Goal: Task Accomplishment & Management: Complete application form

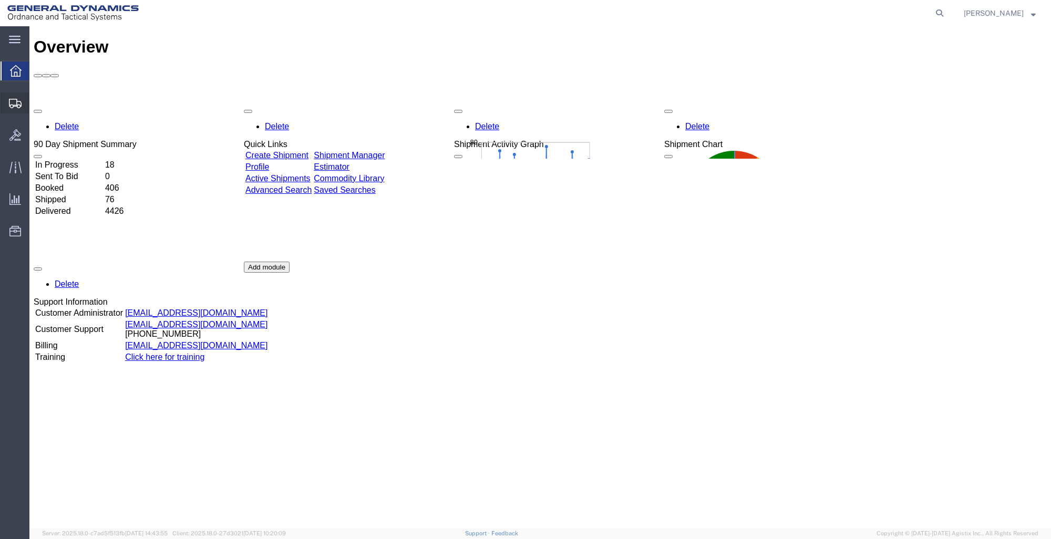
click at [0, 0] on span "Create Shipment" at bounding box center [0, 0] width 0 height 0
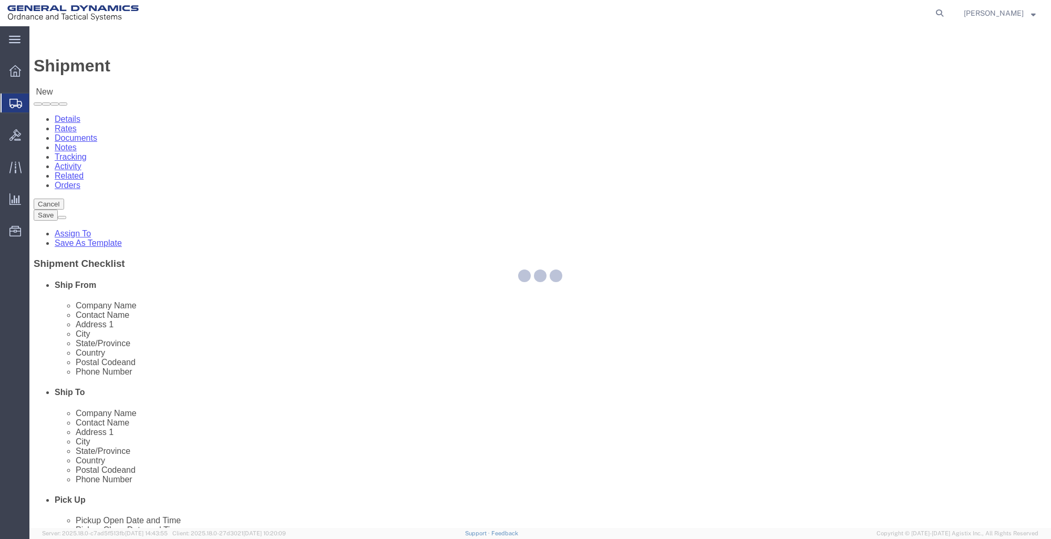
select select
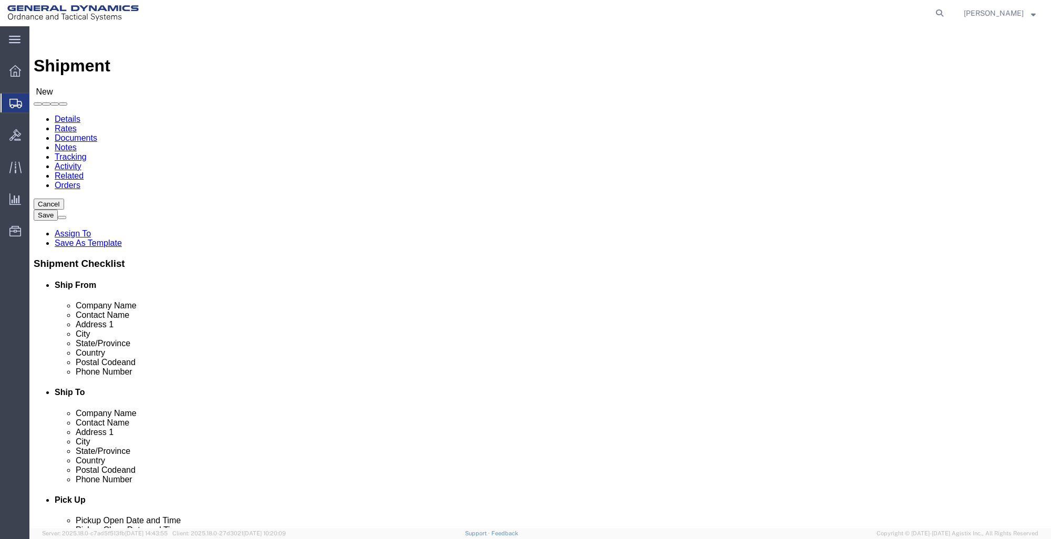
select select "MYPROFILE"
select select "ME"
click input "text"
type input "THE BOEING COMPANY"
type input "RECEIVING"
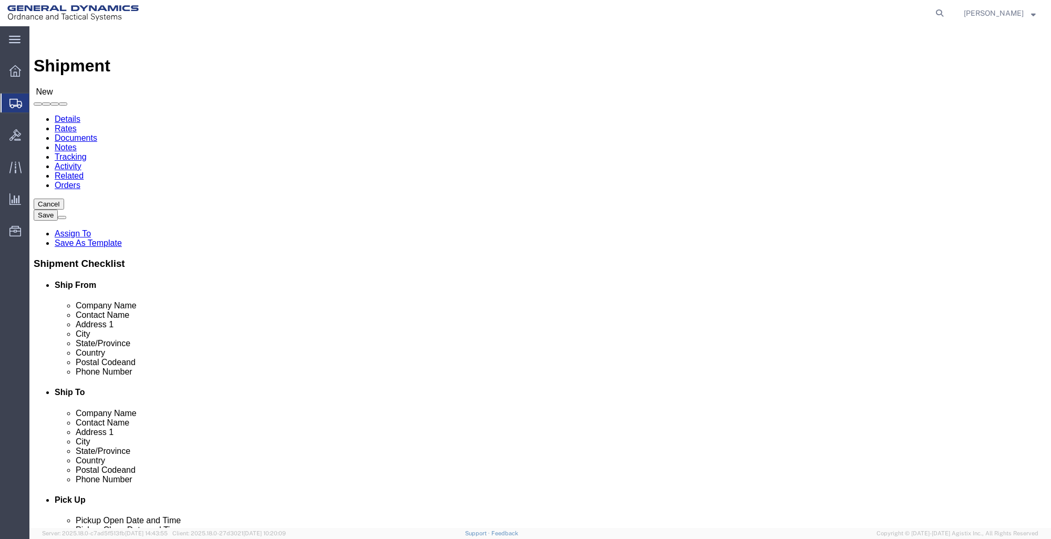
type input "[STREET_ADDRESS]"
click input "text"
type input "BRIDGETON"
type input "M"
type input "MI"
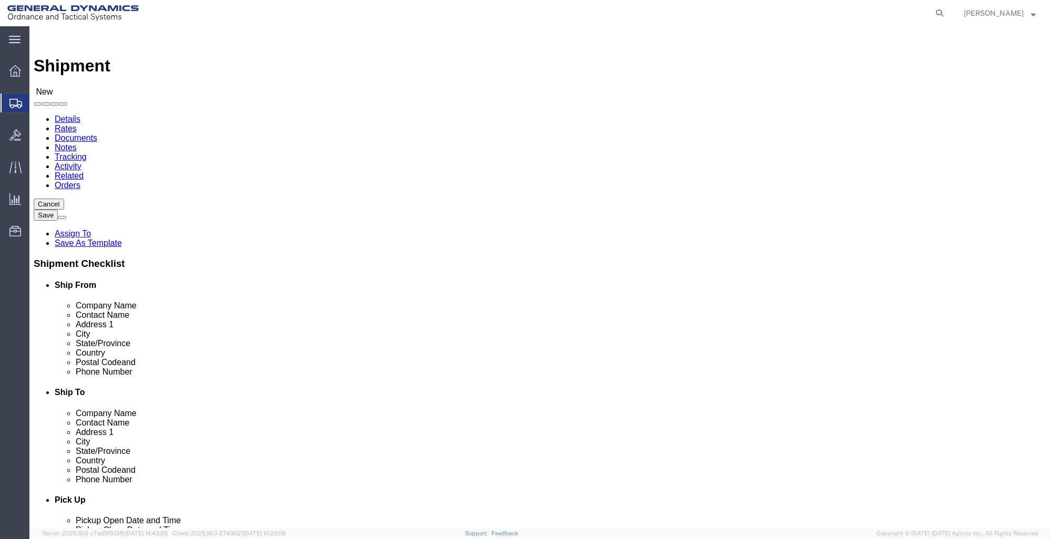
type input "MIS"
click input "Postal Code"
type input "63044"
click input "text"
type input "[PHONE_NUMBER]"
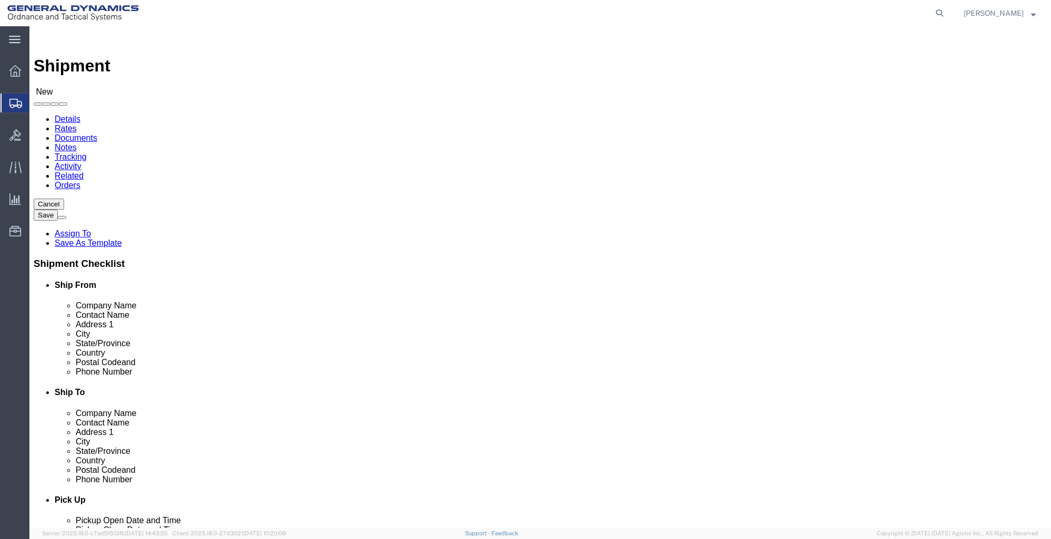
click label "City"
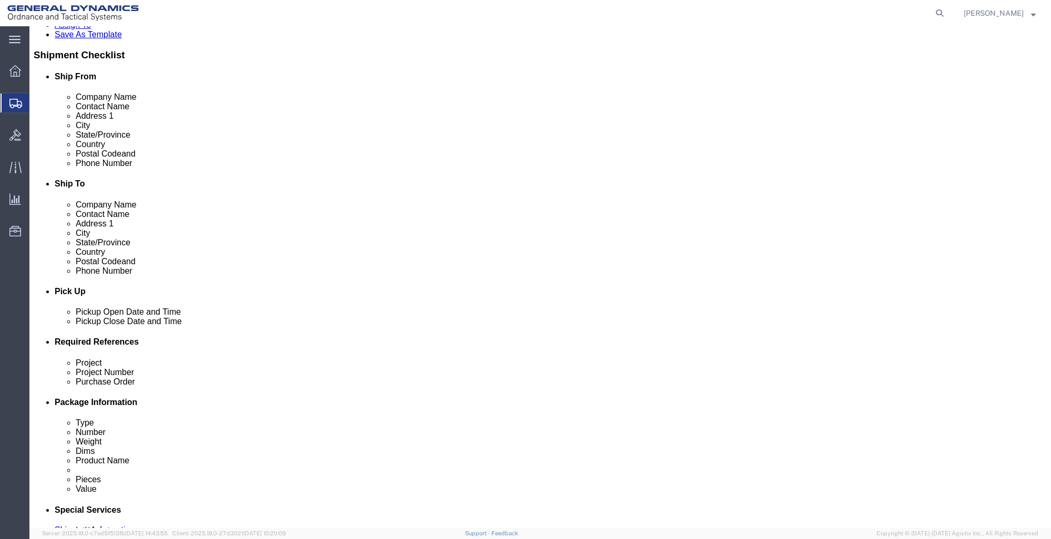
scroll to position [263, 0]
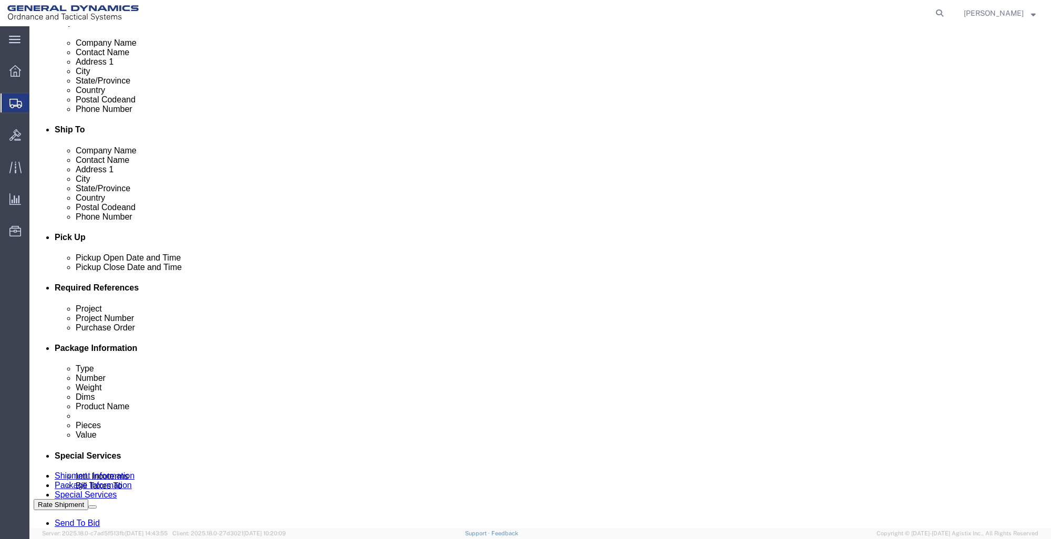
click div "[DATE] 3:00 PM"
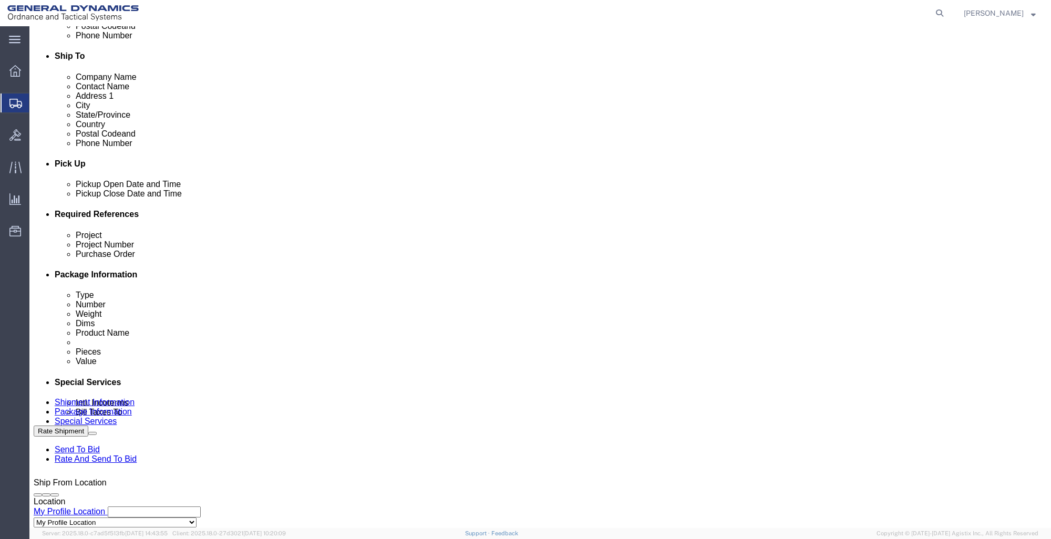
scroll to position [368, 0]
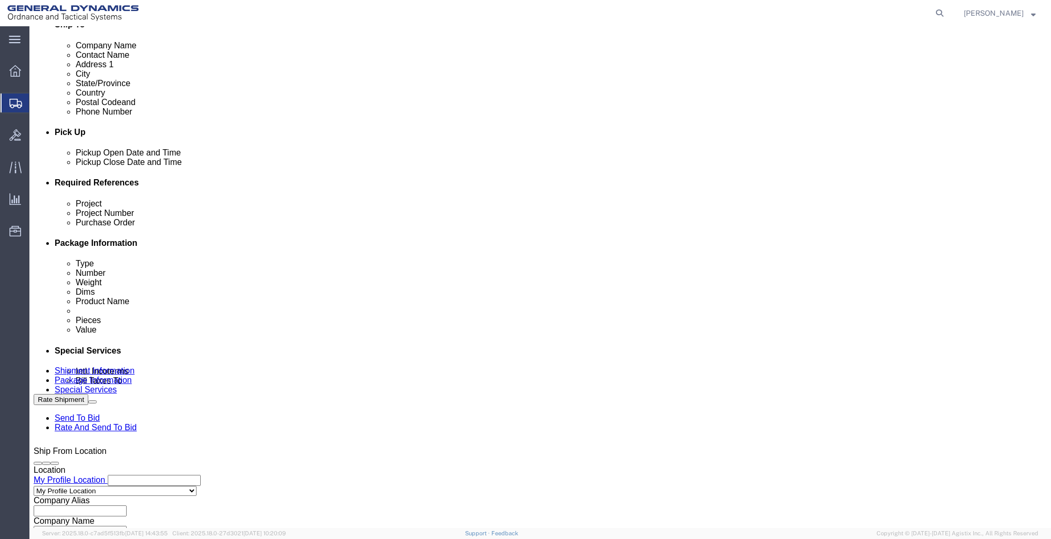
type input "7:00 PM"
click button "Apply"
drag, startPoint x: 137, startPoint y: 275, endPoint x: 155, endPoint y: 279, distance: 18.1
click div "Project"
click input "text"
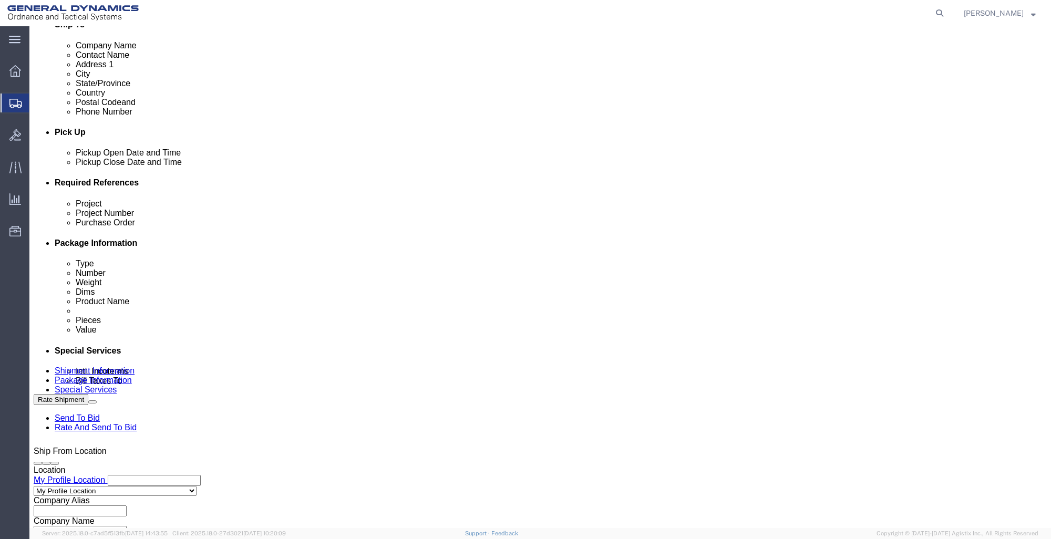
type input "21100296.3000.3002"
type input "28477"
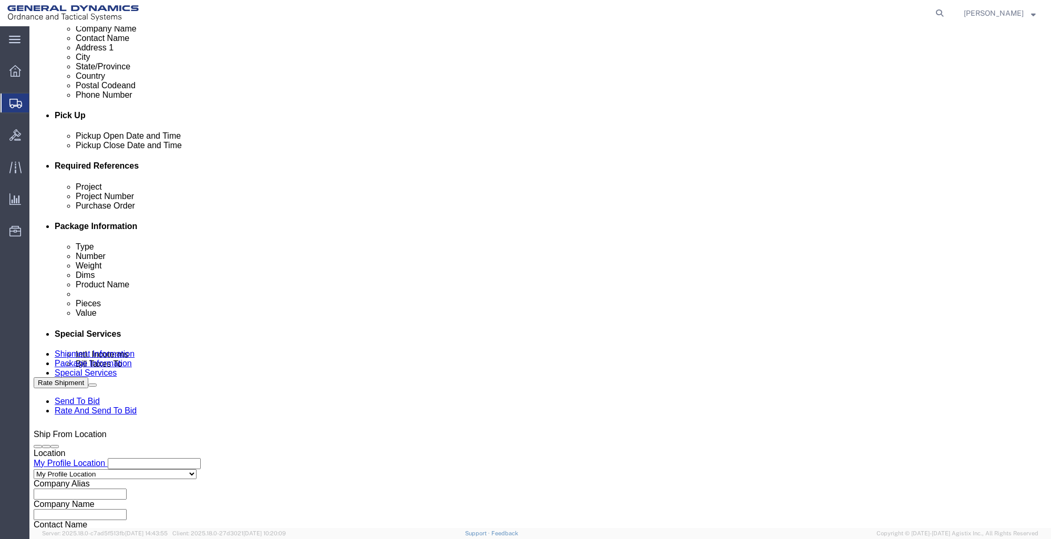
scroll to position [401, 0]
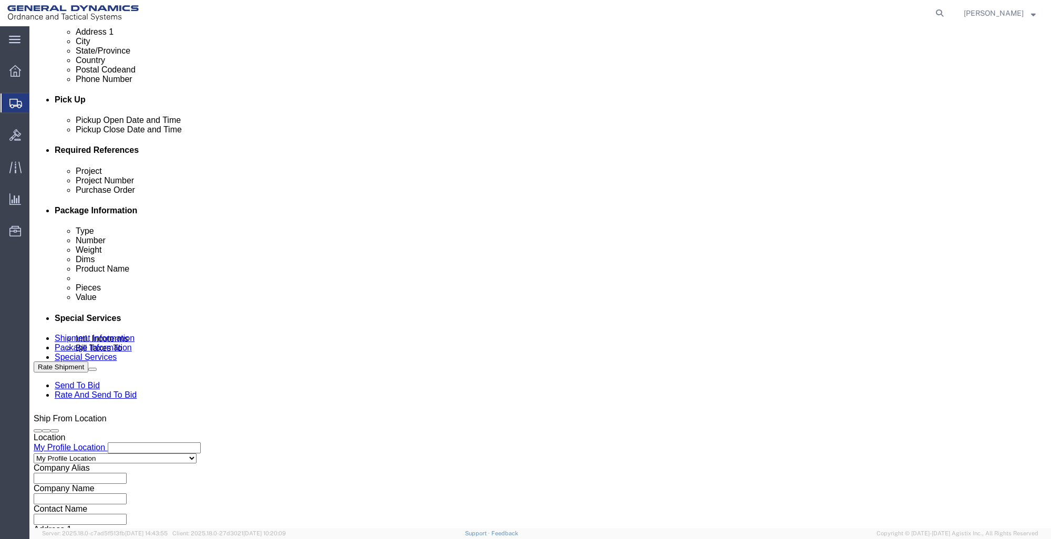
type input "28478"
click button "Continue"
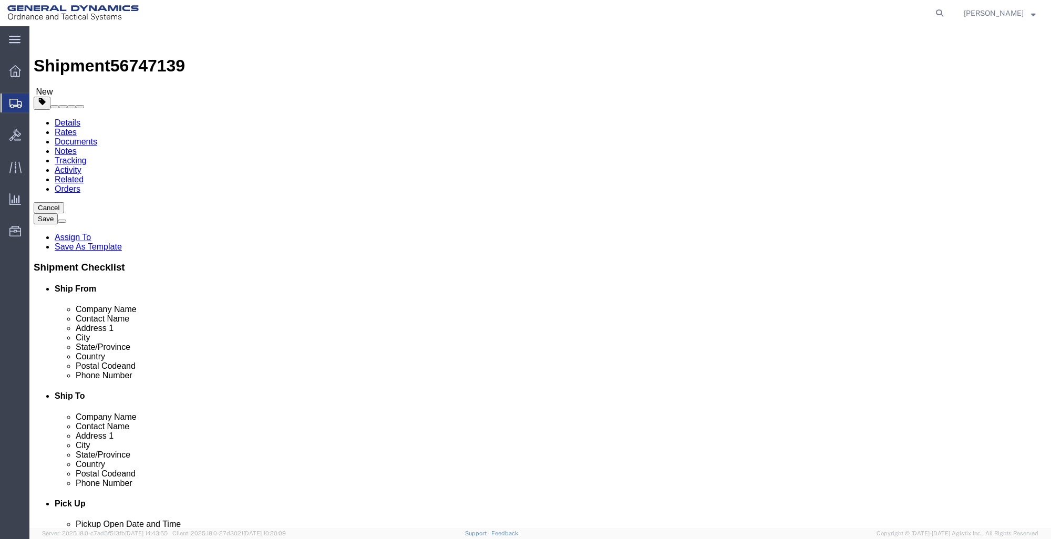
click select "Select Bale(s) Basket(s) Bolt(s) Bottle(s) Buckets Bulk Bundle(s) Can(s) Cardbo…"
select select "CRAT"
click select "Select Bale(s) Basket(s) Bolt(s) Bottle(s) Buckets Bulk Bundle(s) Can(s) Cardbo…"
click input "text"
type input "33"
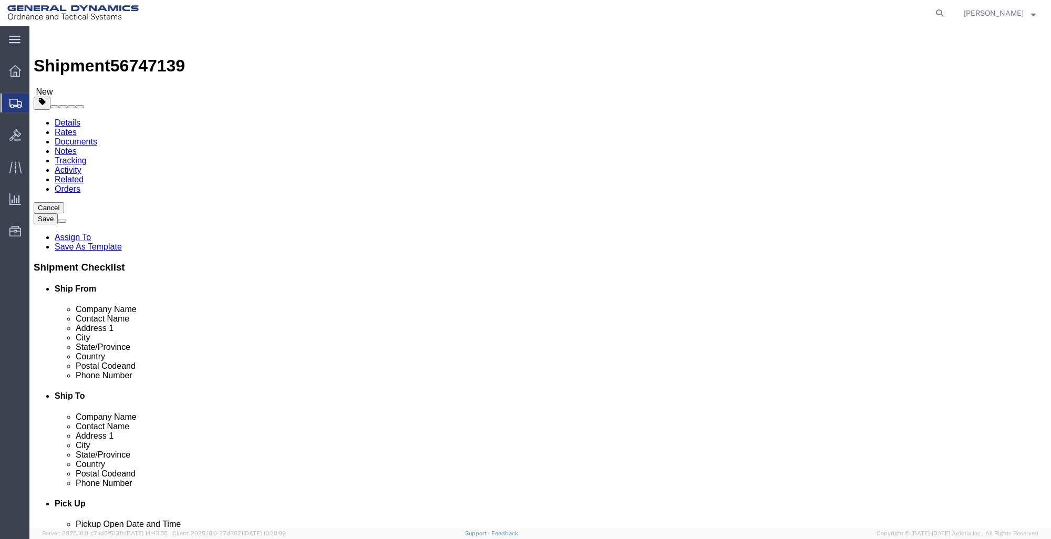
type input "23"
type input "27"
type input "200"
click select "Select Bale(s) Basket(s) Bolt(s) Bottle(s) Buckets Bulk Bundle(s) Can(s) Cardbo…"
click link "Add Content"
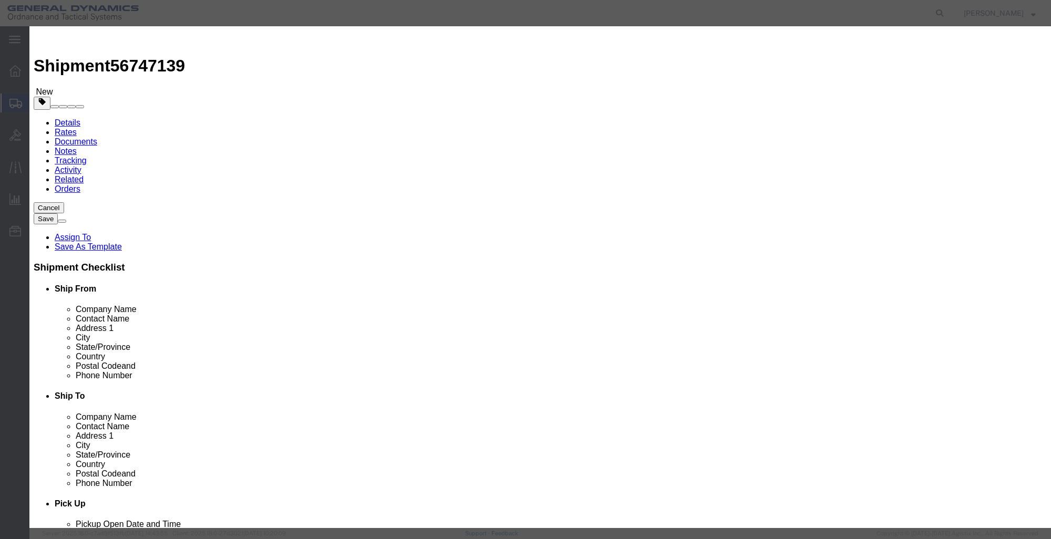
click input "text"
type input "G"
type input "GUN M61"
drag, startPoint x: 355, startPoint y: 99, endPoint x: 30, endPoint y: 41, distance: 330.1
click div "Add content Commodity library Product Name GUN M61 G Pieces 0 Select Bag Barrel…"
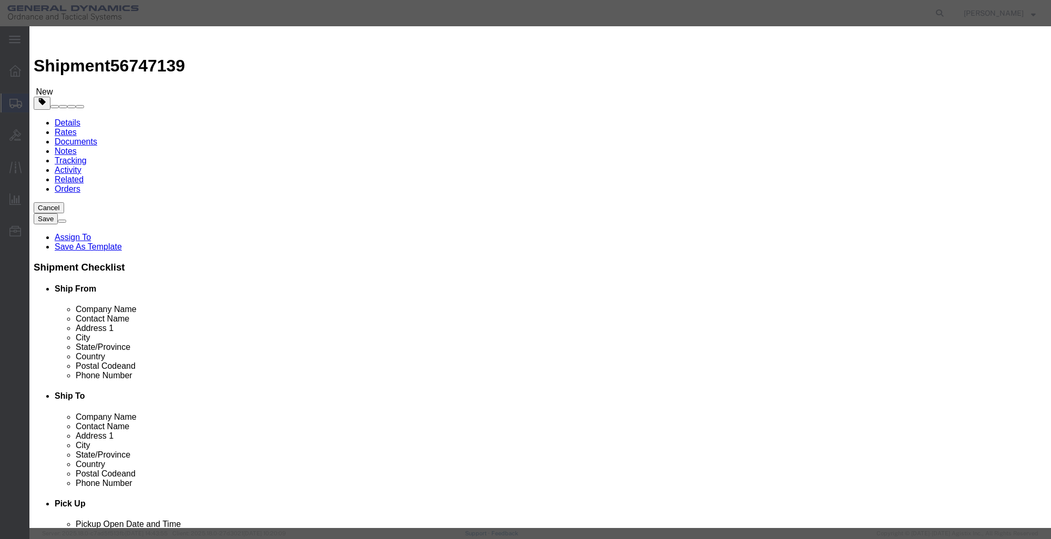
type input "1"
select select "USD"
drag, startPoint x: 346, startPoint y: 119, endPoint x: 325, endPoint y: 116, distance: 21.2
click input "text"
type input "1"
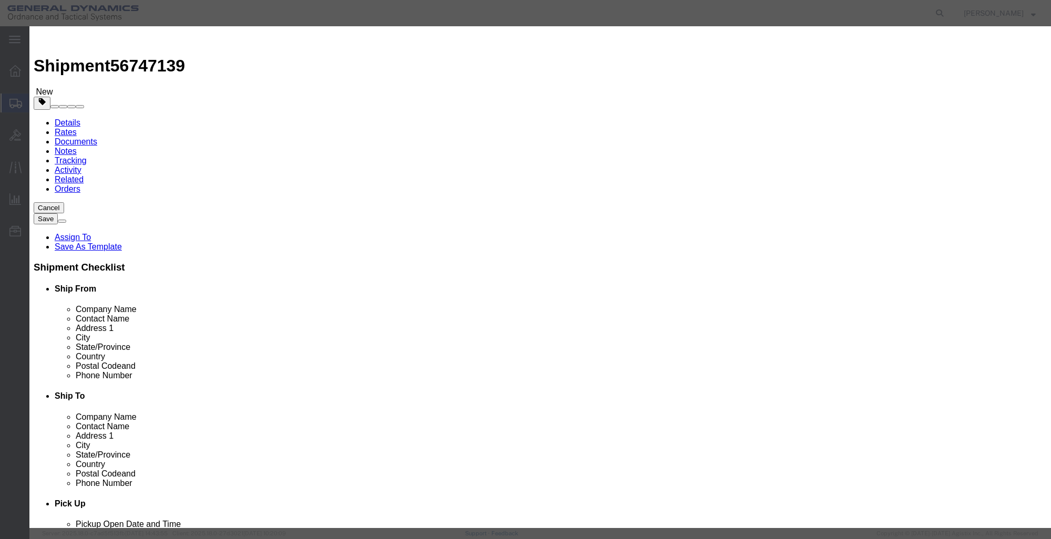
select select "250"
click button "Save & Close"
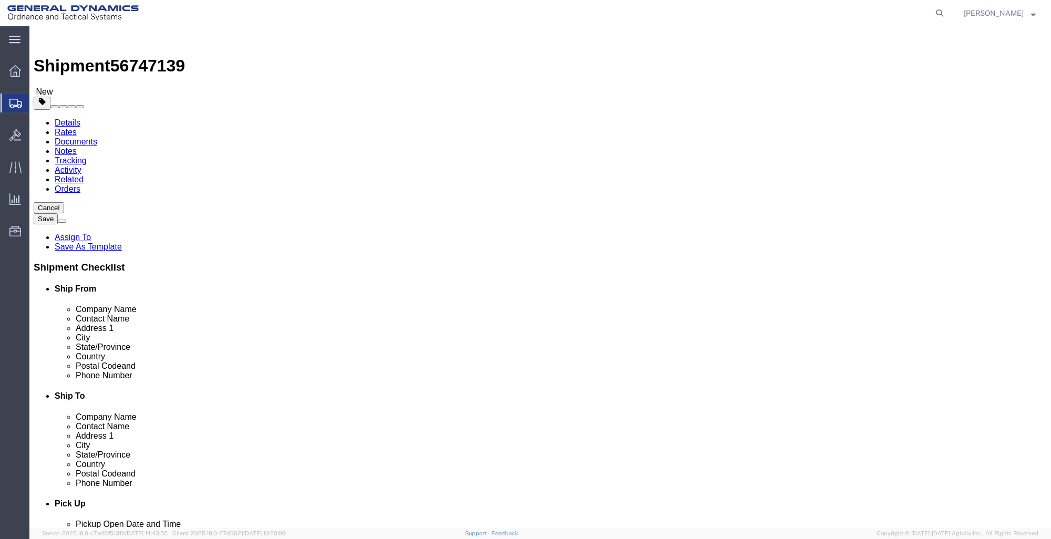
click link "Add Content"
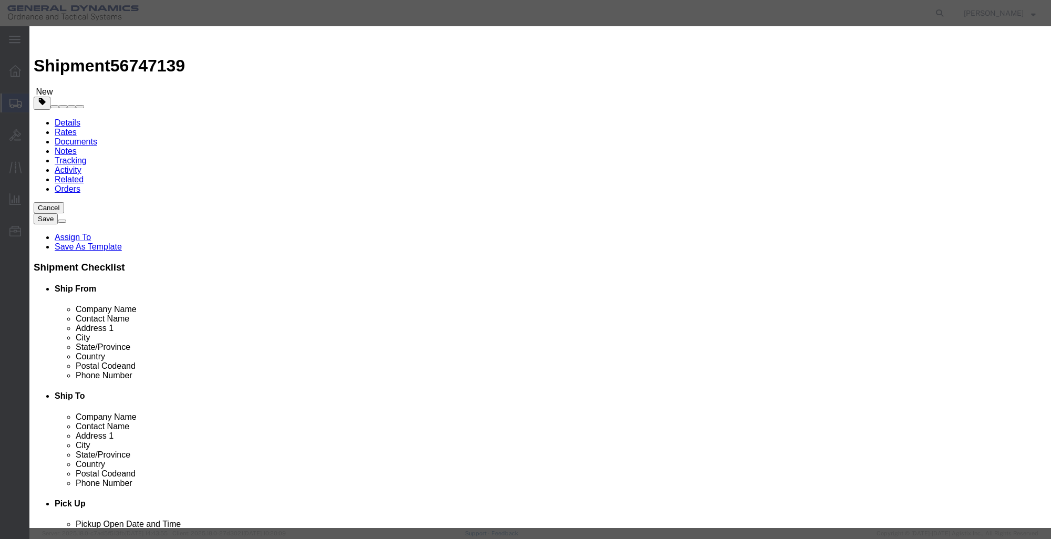
drag, startPoint x: 418, startPoint y: 88, endPoint x: 408, endPoint y: 83, distance: 11.1
click div "Product Name Pieces 0 Select Bag Barrels 100Board Feet Bottle Box Blister Pack …"
click input "text"
type input "GUN M61"
type input "1"
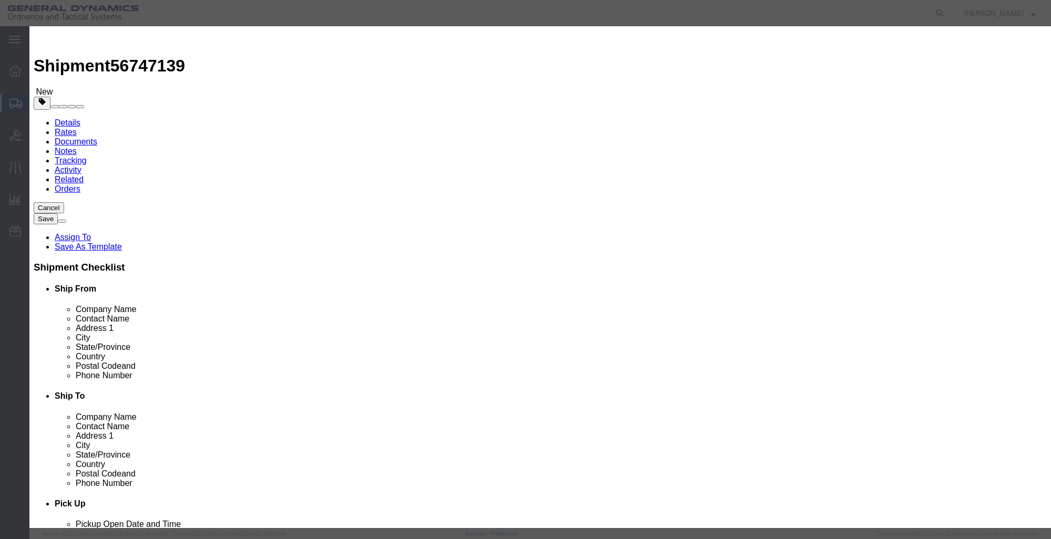
drag, startPoint x: 354, startPoint y: 104, endPoint x: 260, endPoint y: 103, distance: 94.1
click div "Pieces 0 Select Bag Barrels 100Board Feet Bottle Box Blister Pack Carats Can Ca…"
click button "Close"
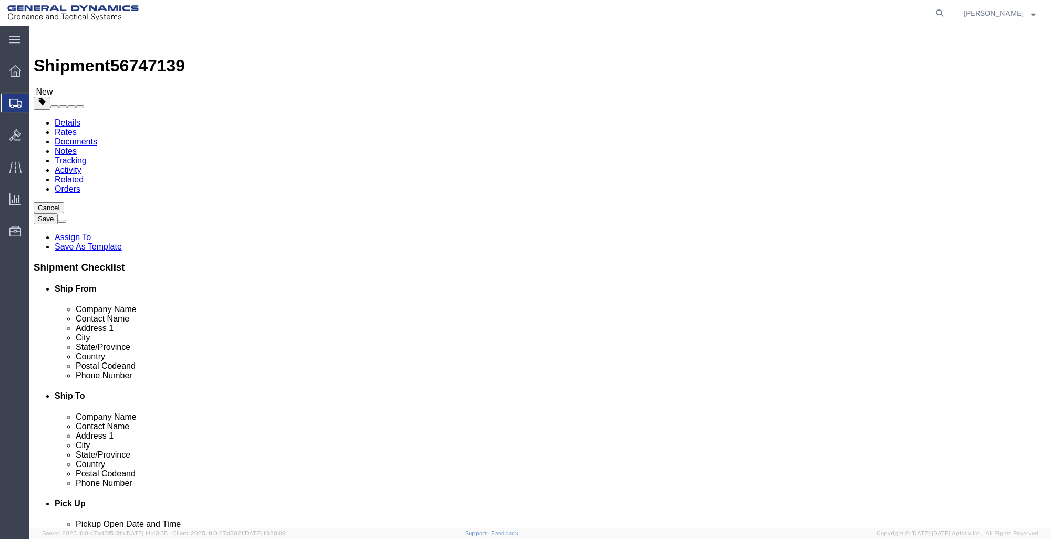
click link "Add Package"
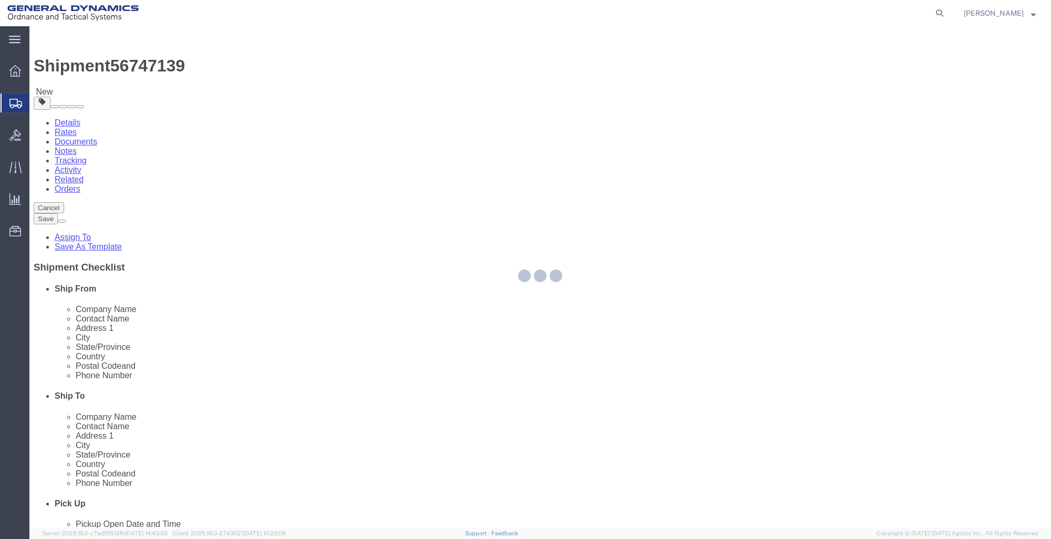
select select "CRAT"
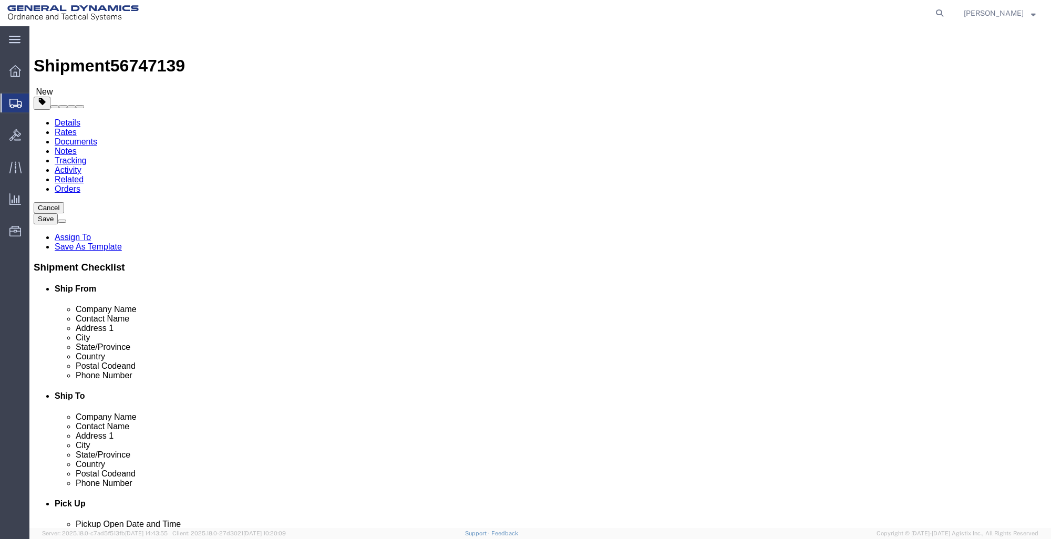
click select "Select Bale(s) Basket(s) Bolt(s) Bottle(s) Buckets Bulk Bundle(s) Can(s) Cardbo…"
select select "CRAT"
click select "Select Bale(s) Basket(s) Bolt(s) Bottle(s) Buckets Bulk Bundle(s) Can(s) Cardbo…"
click div "Package Type Select Bale(s) Basket(s) Bolt(s) Bottle(s) Buckets Bulk Bundle(s) …"
click div "1 x Crate(s) Package Type Select Bale(s) Basket(s) Bolt(s) Bottle(s) Buckets Bu…"
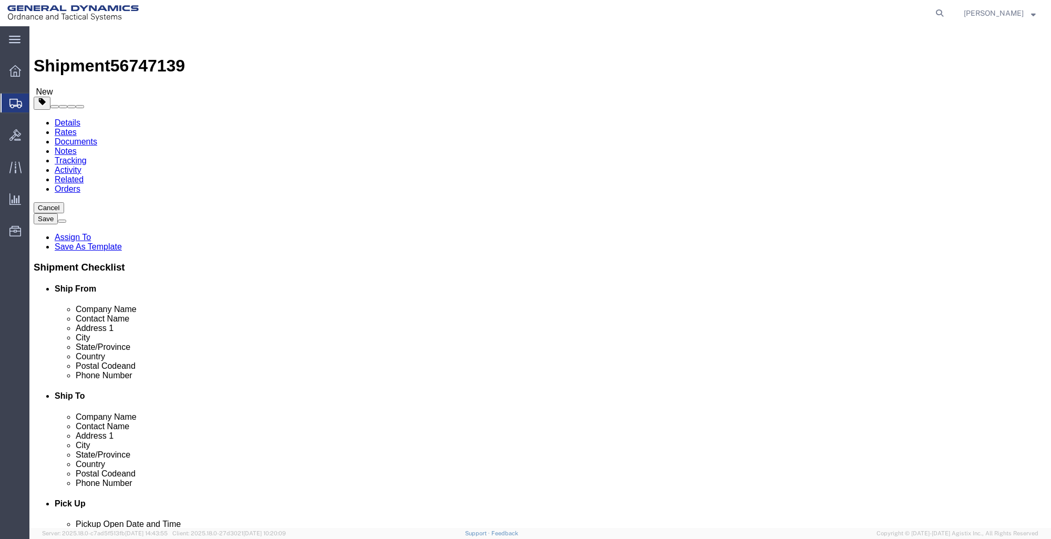
click div "1 x Crate(s) Package Type Select Bale(s) Basket(s) Bolt(s) Bottle(s) Buckets Bu…"
click div
click input "text"
type input "33"
type input "23"
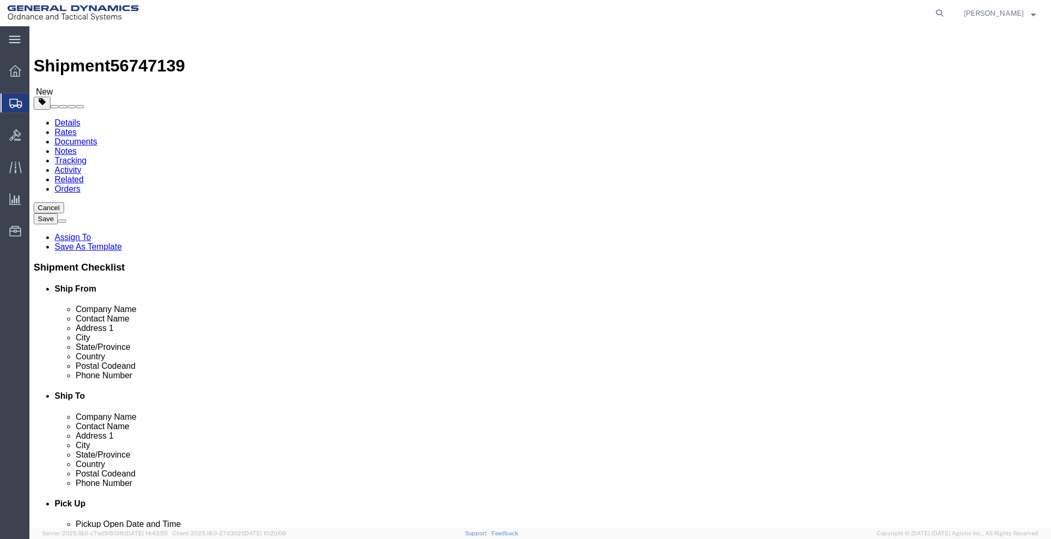
type input "27"
type input "200"
click link "Add Content"
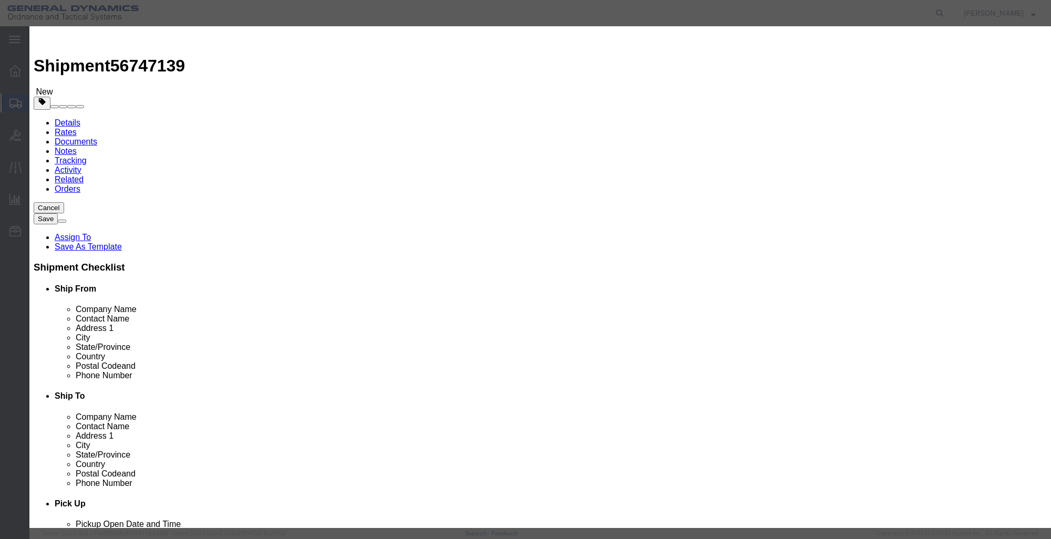
click input "text"
type input "GUN M61"
type input "1"
click input "0"
drag, startPoint x: 352, startPoint y: 99, endPoint x: 332, endPoint y: 94, distance: 20.7
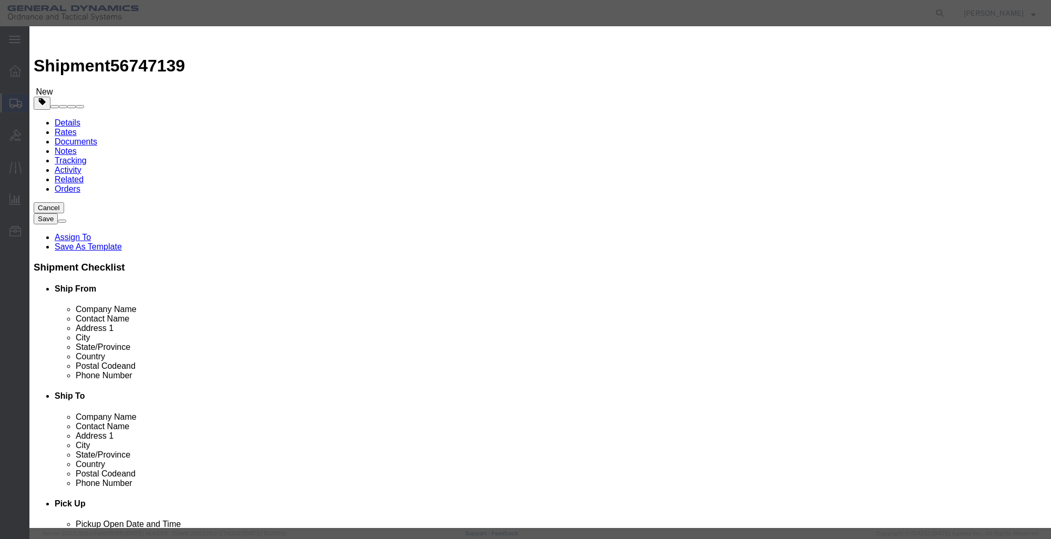
click input "0"
type input "1"
select select "USD"
select select "250"
click button "Save & Close"
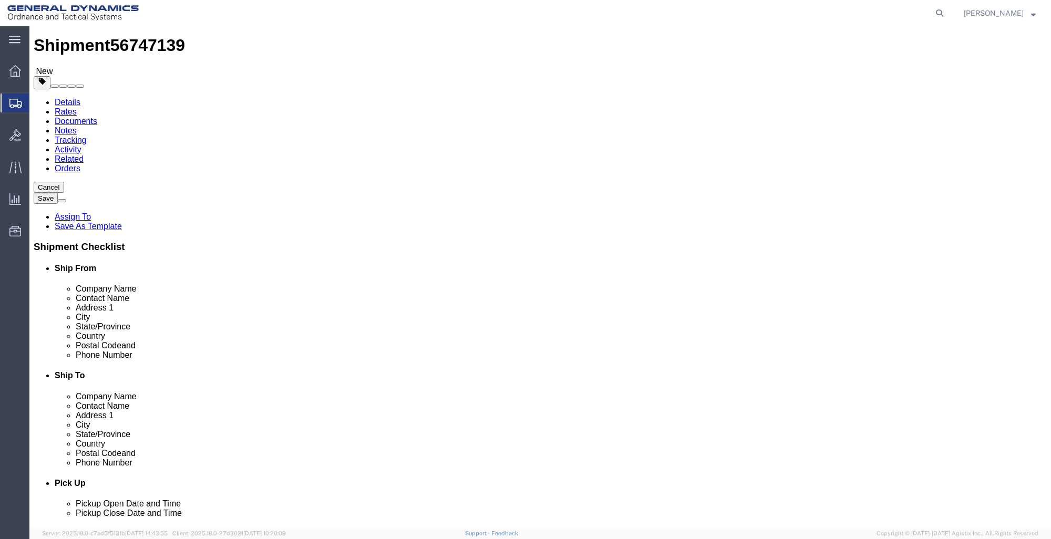
scroll to position [32, 0]
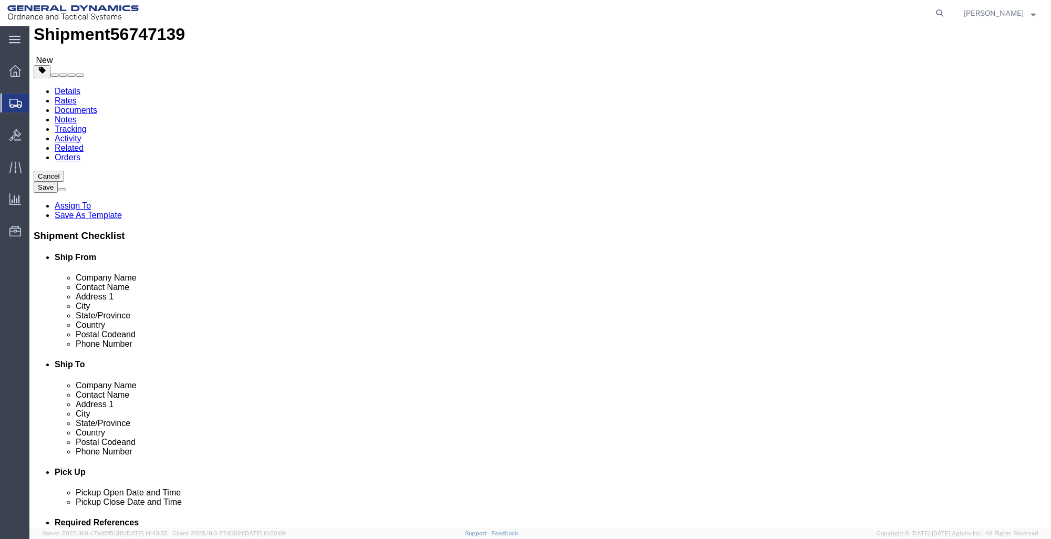
click link "Add Package"
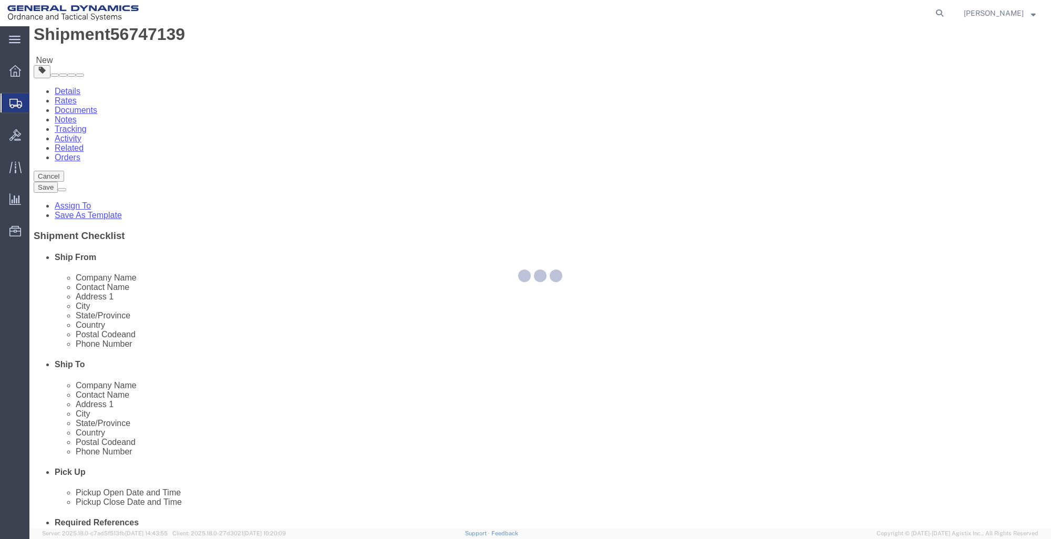
scroll to position [0, 0]
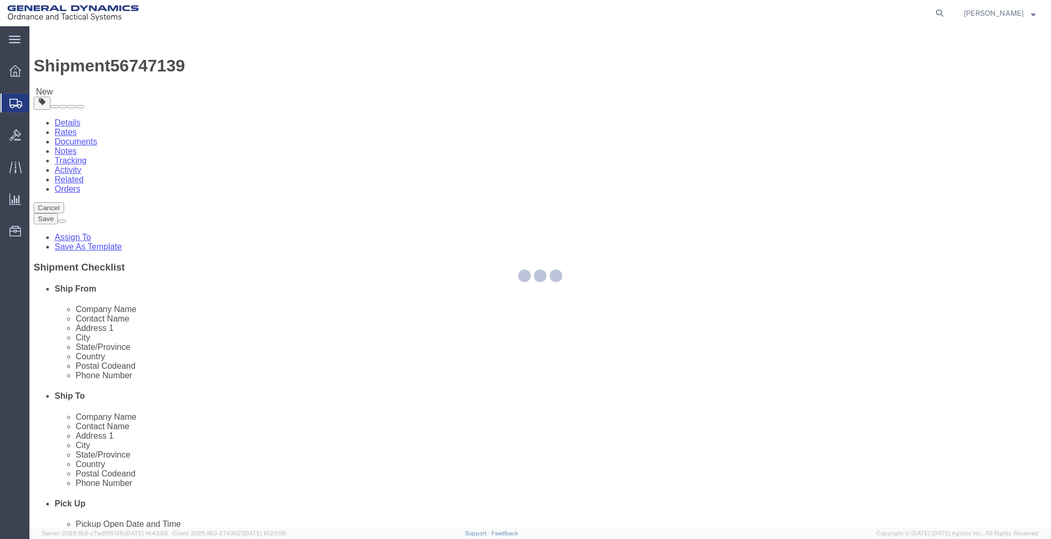
select select "CRAT"
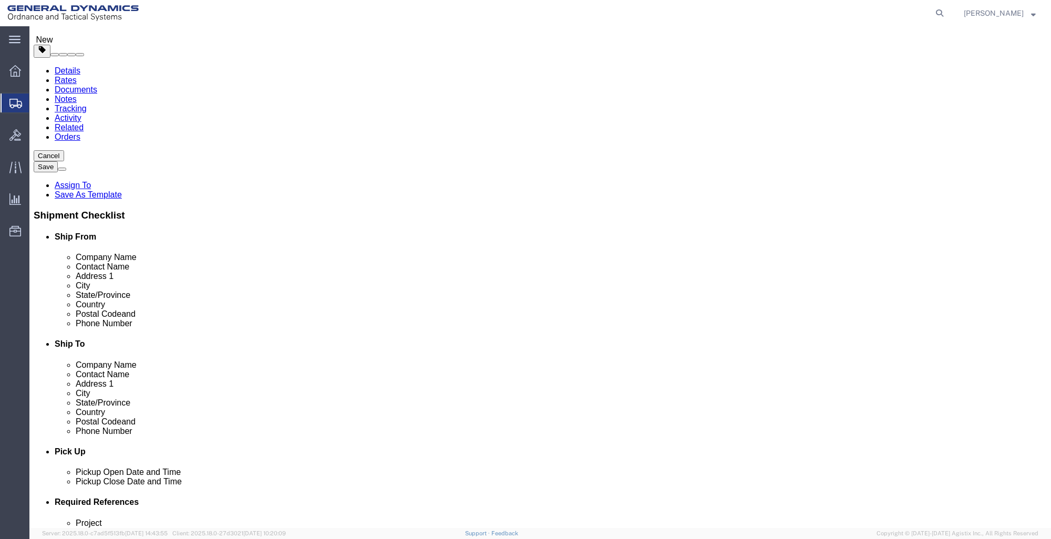
scroll to position [53, 0]
click select "Select Bale(s) Basket(s) Bolt(s) Bottle(s) Buckets Bulk Bundle(s) Can(s) Cardbo…"
select select "CRAT"
click select "Select Bale(s) Basket(s) Bolt(s) Bottle(s) Buckets Bulk Bundle(s) Can(s) Cardbo…"
click input "text"
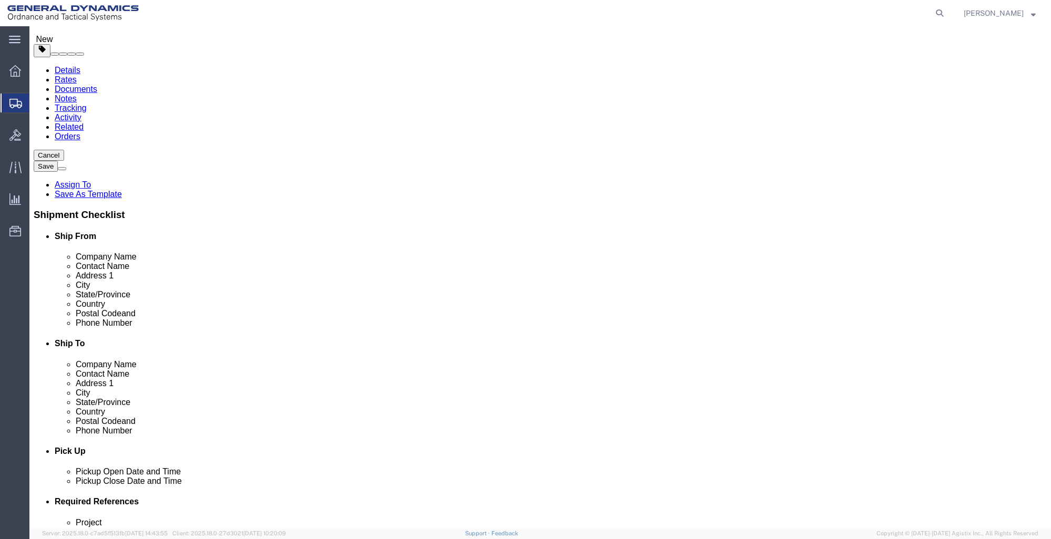
type input "33"
type input "23"
type input "27"
drag, startPoint x: 183, startPoint y: 456, endPoint x: 179, endPoint y: 446, distance: 10.8
click div "Package Type Select Bale(s) Basket(s) Bolt(s) Bottle(s) Buckets Bulk Bundle(s) …"
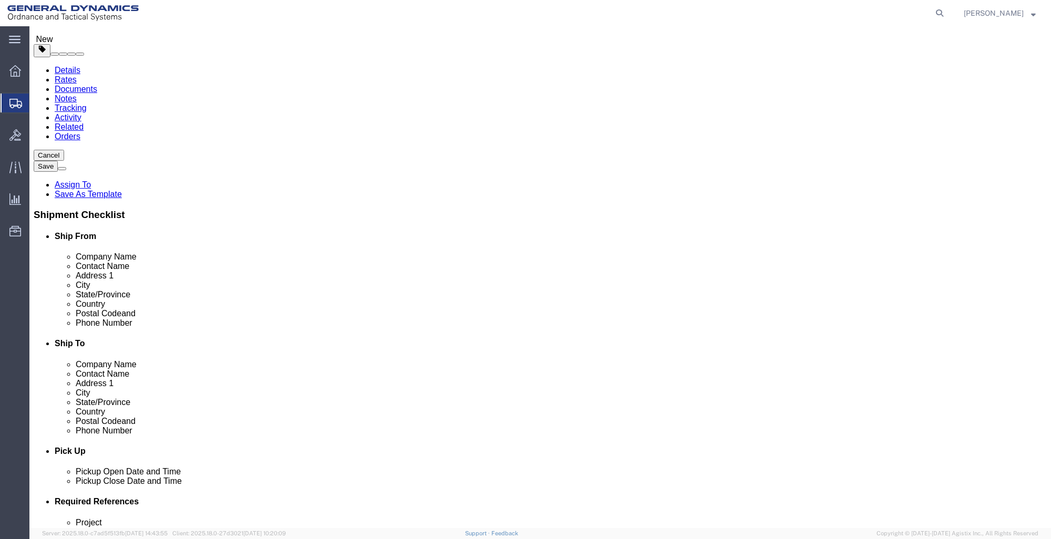
drag, startPoint x: 179, startPoint y: 446, endPoint x: -32, endPoint y: 437, distance: 210.5
click html "Shipment 56747139 New Details Rates Documents Notes Tracking Activity Related O…"
type input "200"
click div "Package Type Select Bale(s) Basket(s) Bolt(s) Bottle(s) Buckets Bulk Bundle(s) …"
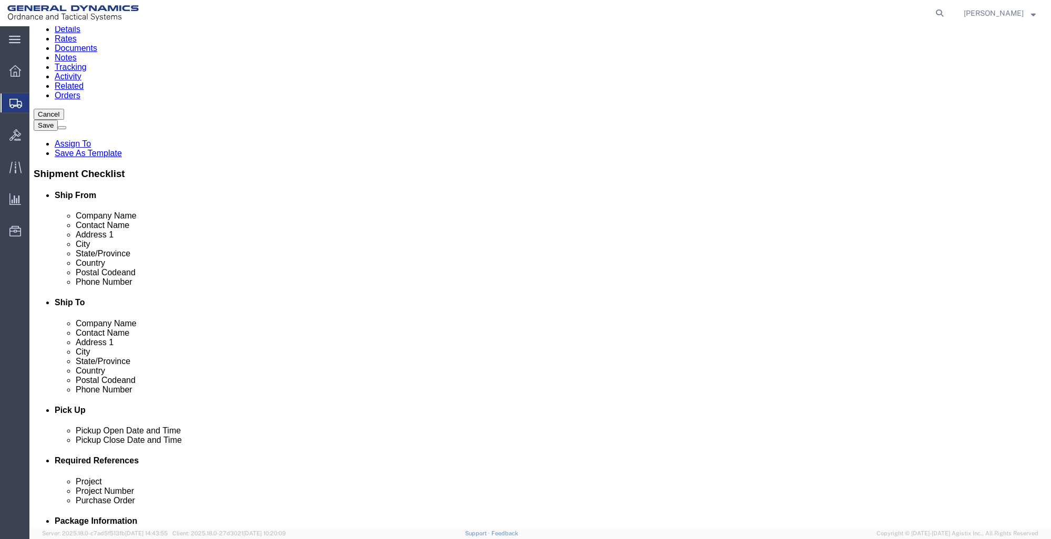
scroll to position [105, 0]
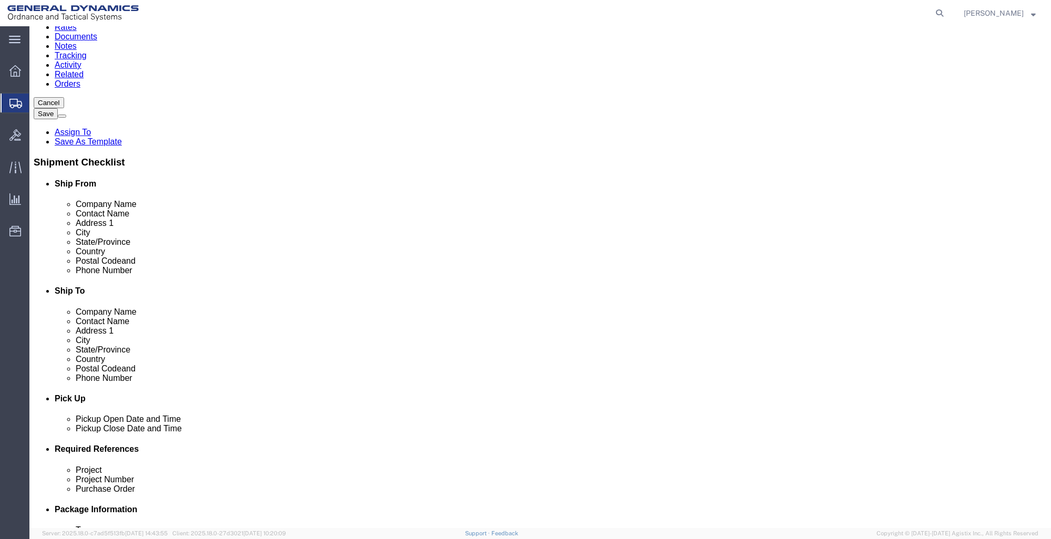
click div "1 x Crate(s) Package Type Select Bale(s) Basket(s) Bolt(s) Bottle(s) Buckets Bu…"
click link "Add Content"
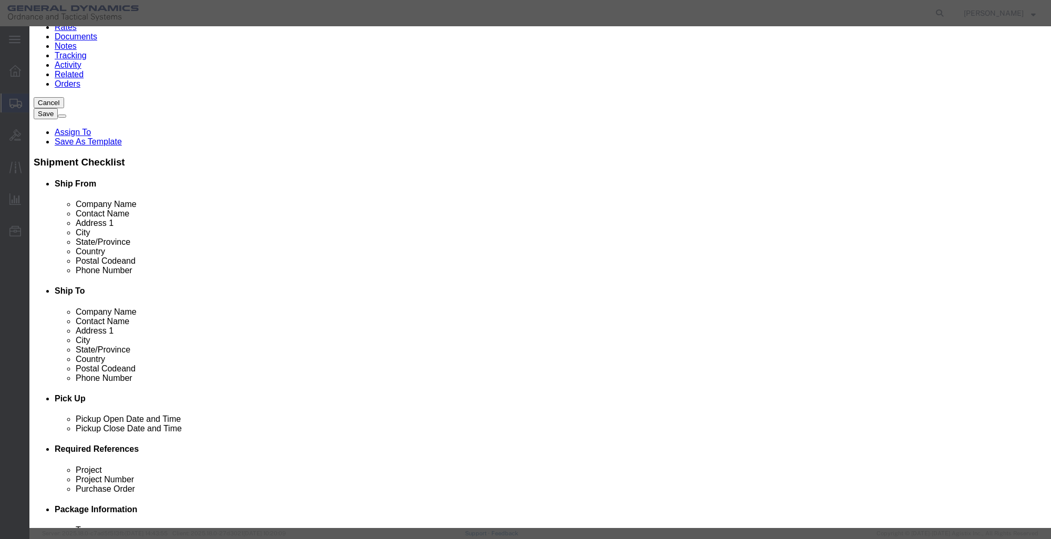
click input "text"
type input "GUN M61"
select select "US"
drag, startPoint x: 355, startPoint y: 101, endPoint x: 121, endPoint y: 96, distance: 234.0
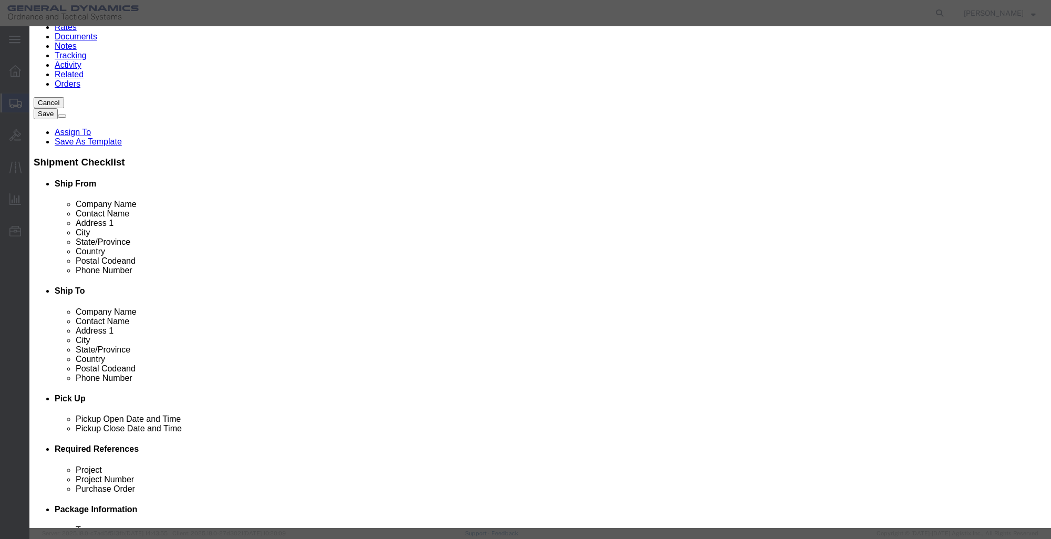
click div "Add content Commodity library Product Name GUN M61 G Pieces 0 Select Bag Barrel…"
type input "1"
type input "2"
type input "1"
select select "USD"
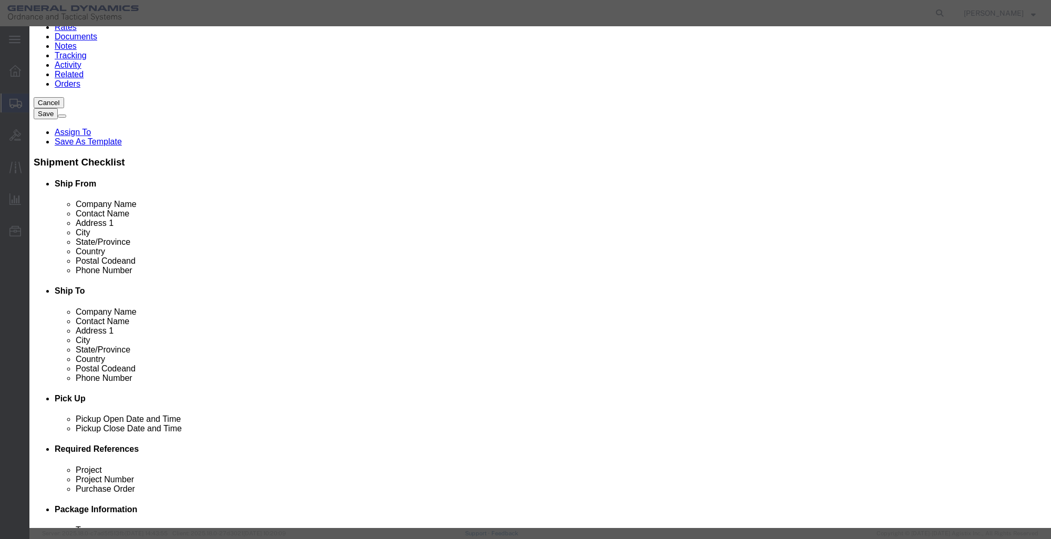
click select "Select 50 55 60 65 70 85 92.5 100 125 175 250 300 400"
select select "250"
click select "Select 50 55 60 65 70 85 92.5 100 125 175 250 300 400"
click button "Save & Close"
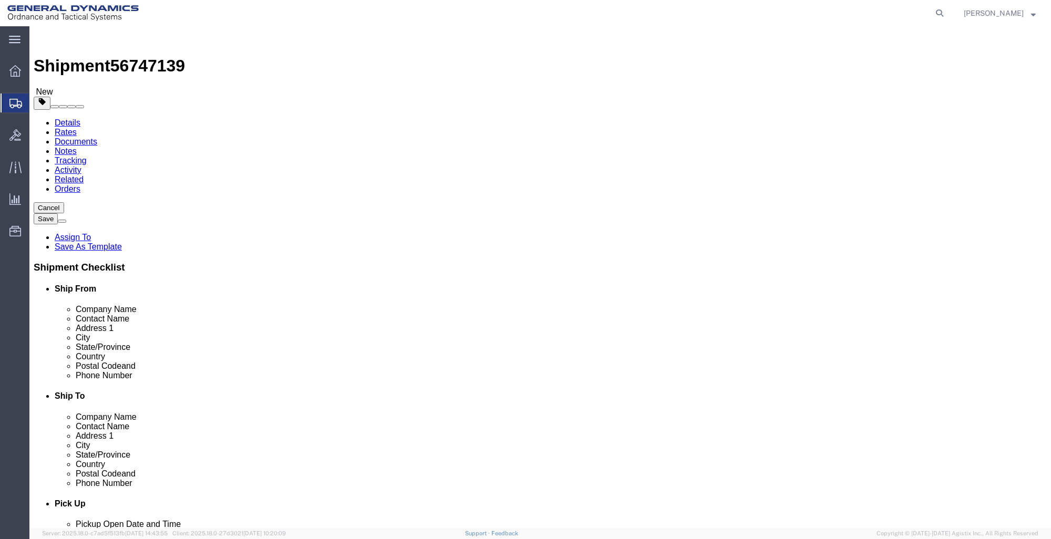
scroll to position [206, 0]
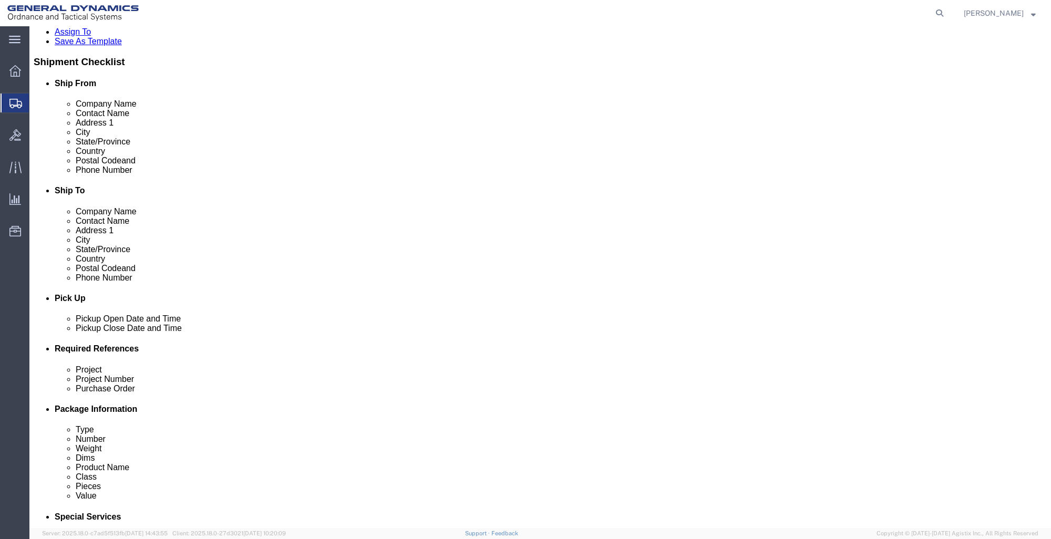
click button "Continue"
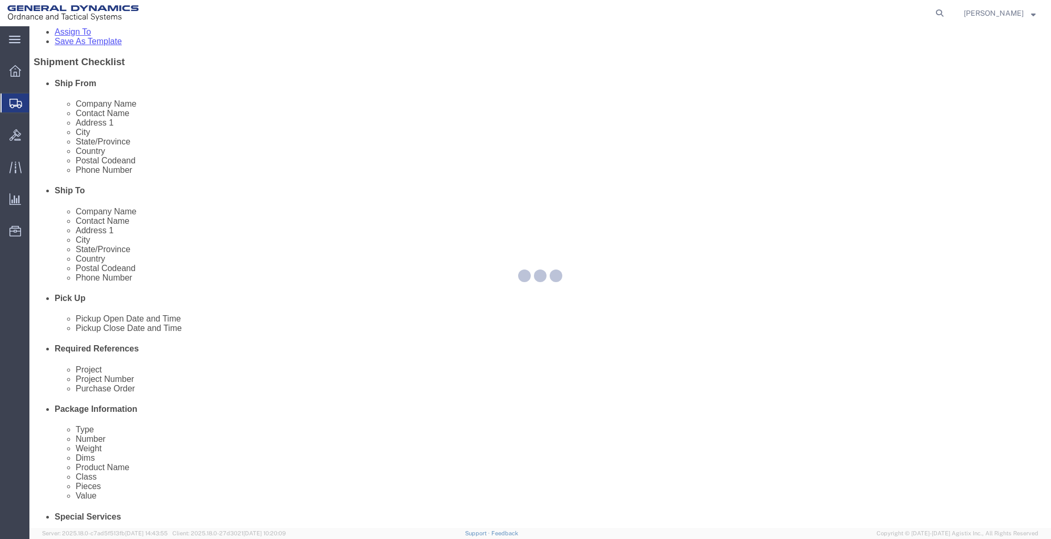
select select
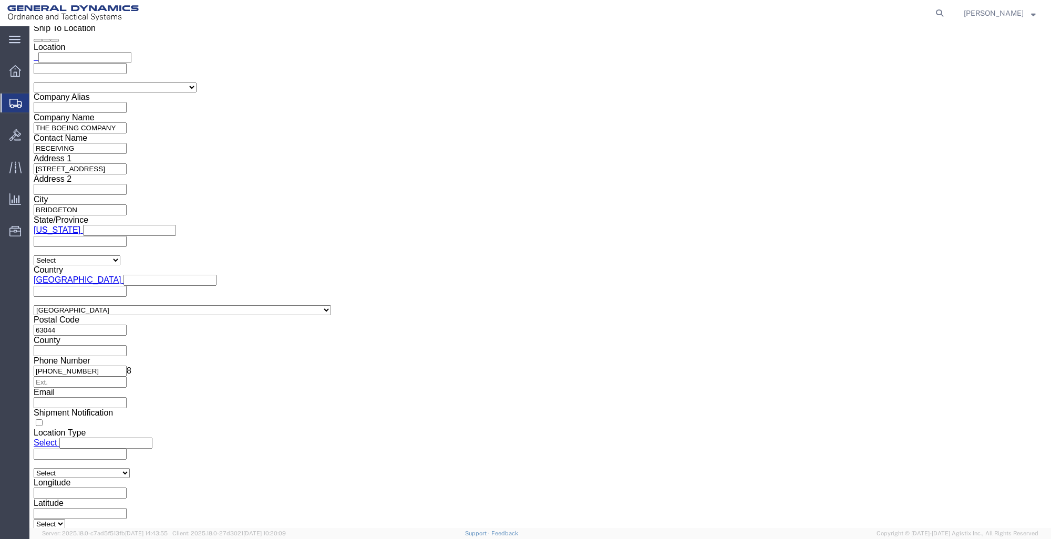
scroll to position [1562, 0]
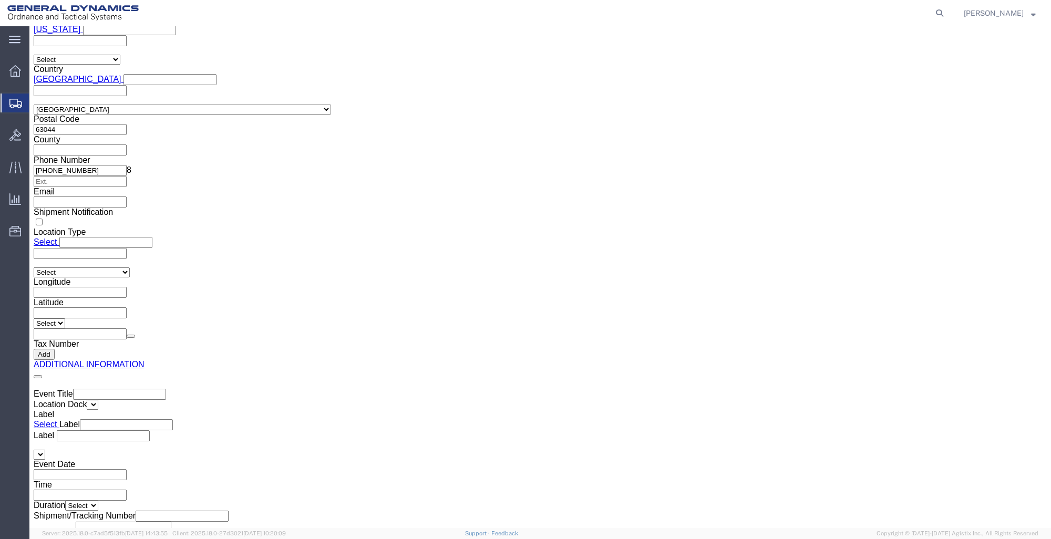
click button "Rate Shipment"
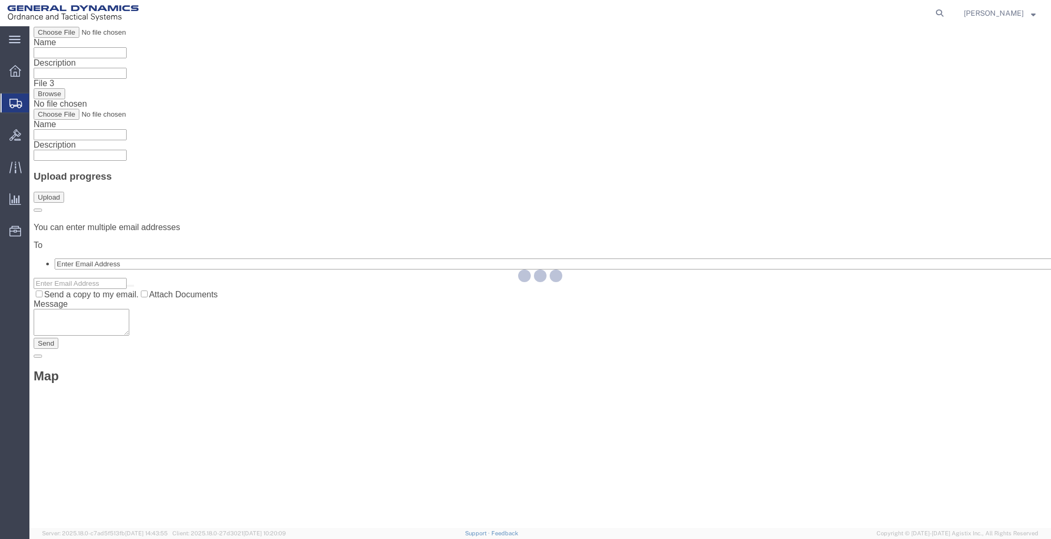
scroll to position [0, 0]
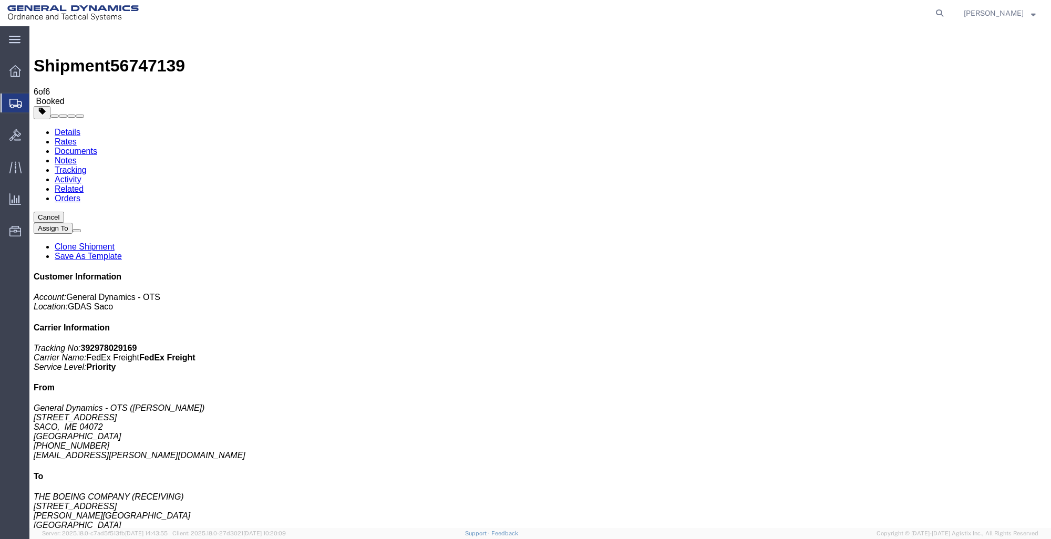
drag, startPoint x: 119, startPoint y: 208, endPoint x: 167, endPoint y: 218, distance: 48.8
drag, startPoint x: 96, startPoint y: 228, endPoint x: 764, endPoint y: 96, distance: 681.6
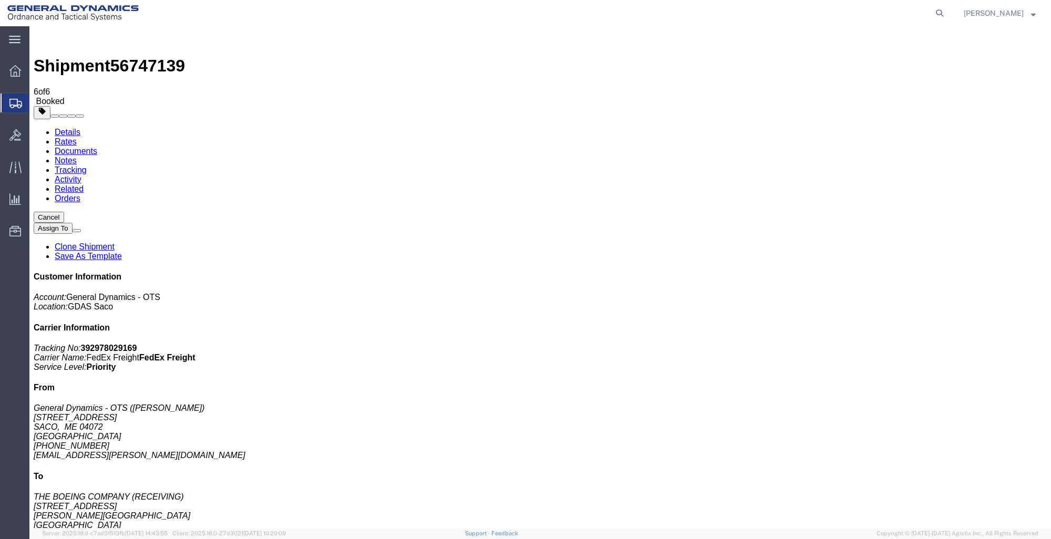
click at [66, 128] on link "Details" at bounding box center [68, 132] width 26 height 9
click link "Schedule pickup request"
